Goal: Find specific page/section: Find specific page/section

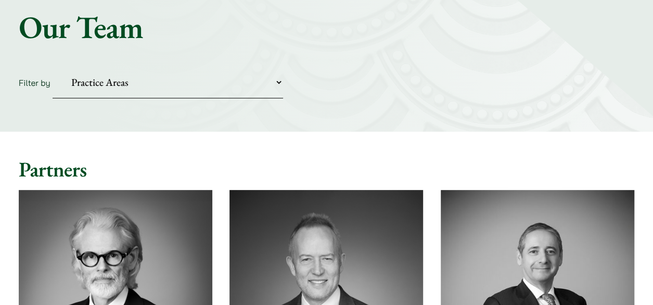
scroll to position [104, 0]
click at [198, 88] on select "Practice Areas Antitrust and Competition Civil Litigation & Dispute Resolution …" at bounding box center [168, 83] width 231 height 32
select select "property-conveyancing"
click at [53, 67] on select "Practice Areas Antitrust and Competition Civil Litigation & Dispute Resolution …" at bounding box center [168, 83] width 231 height 32
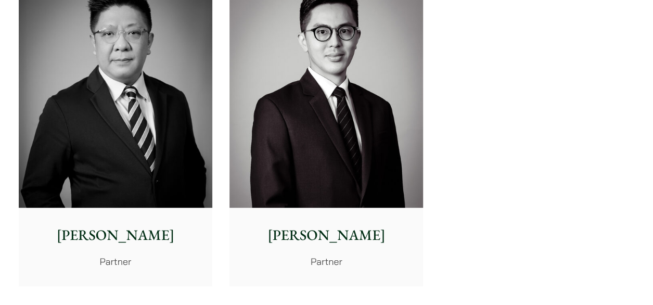
scroll to position [312, 0]
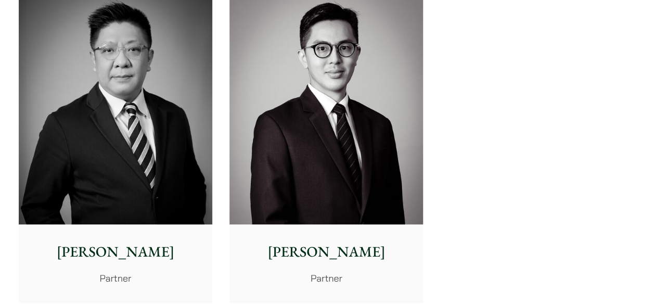
click at [314, 246] on p "[PERSON_NAME]" at bounding box center [326, 252] width 177 height 22
